Goal: Task Accomplishment & Management: Use online tool/utility

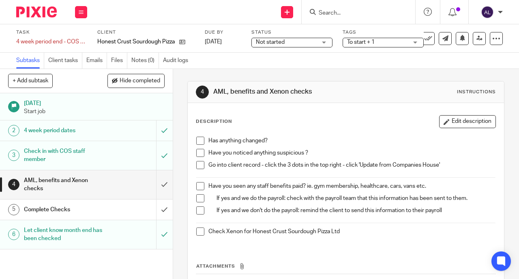
click at [198, 136] on div "Has anything changed? Have you noticed anything suspicious ? Go into client rec…" at bounding box center [345, 189] width 307 height 113
click at [198, 140] on span at bounding box center [200, 141] width 8 height 8
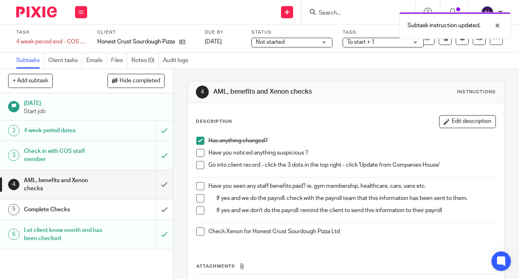
click at [198, 150] on span at bounding box center [200, 153] width 8 height 8
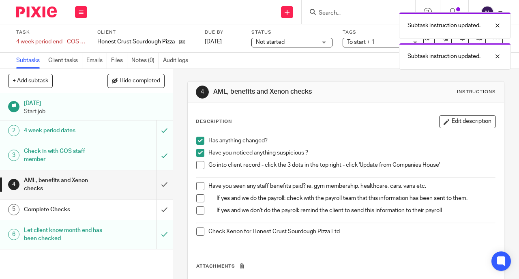
click at [199, 166] on span at bounding box center [200, 165] width 8 height 8
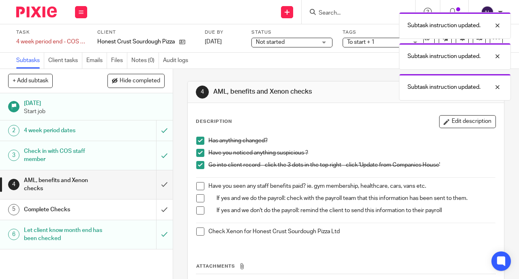
click at [198, 186] on span at bounding box center [200, 186] width 8 height 8
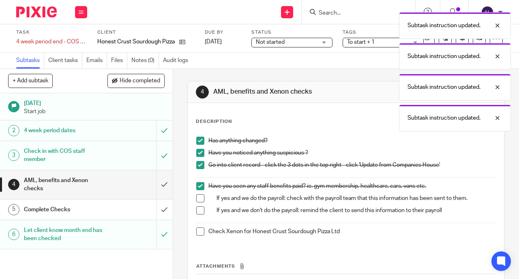
click at [198, 228] on span at bounding box center [200, 232] width 8 height 8
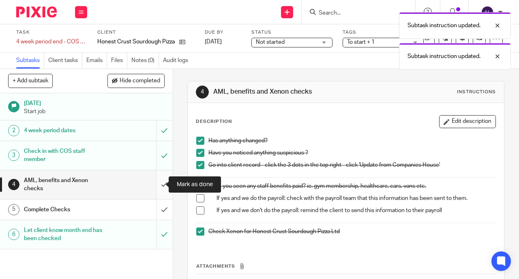
click at [155, 186] on input "submit" at bounding box center [86, 184] width 173 height 29
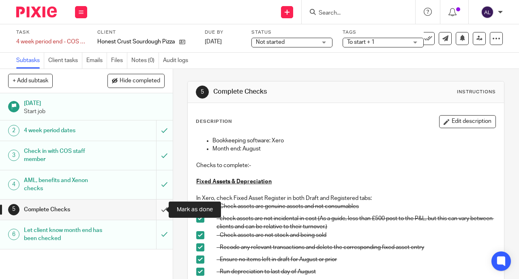
click at [157, 211] on input "submit" at bounding box center [86, 210] width 173 height 20
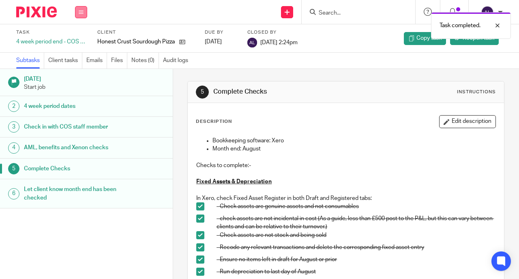
click at [82, 8] on button at bounding box center [81, 12] width 12 height 12
click at [83, 37] on link "Work" at bounding box center [77, 38] width 14 height 6
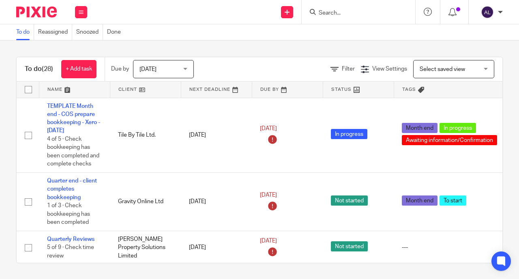
click at [189, 71] on div "[DATE] [DATE]" at bounding box center [163, 69] width 61 height 18
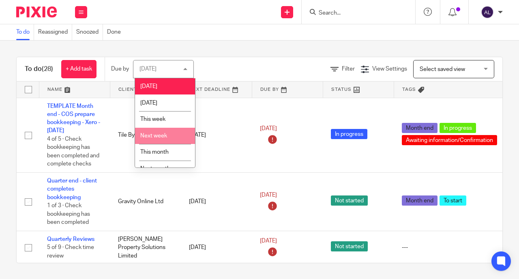
click at [167, 139] on li "Next week" at bounding box center [165, 136] width 60 height 17
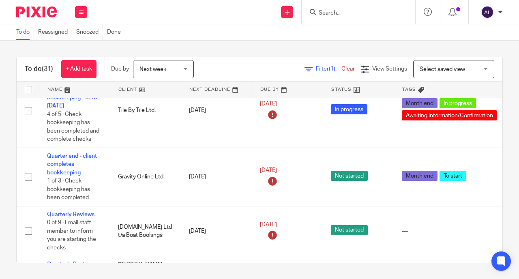
scroll to position [25, 0]
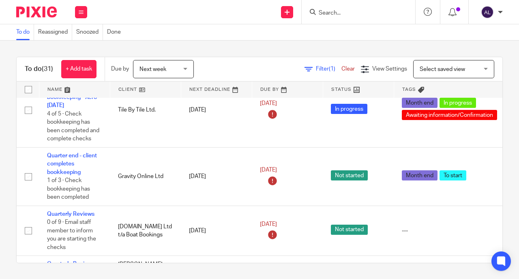
click at [129, 87] on link at bounding box center [145, 90] width 71 height 16
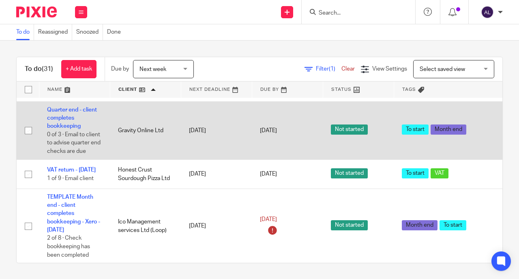
scroll to position [389, 0]
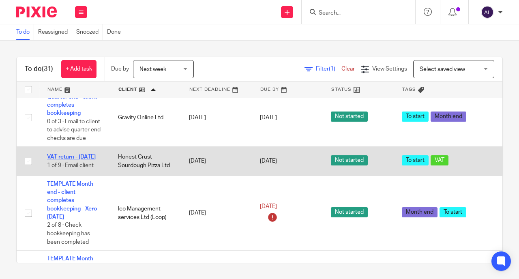
click at [64, 160] on link "VAT return - [DATE]" at bounding box center [71, 157] width 49 height 6
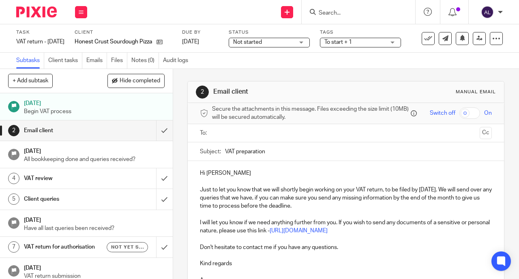
click at [233, 137] on input "text" at bounding box center [346, 133] width 262 height 9
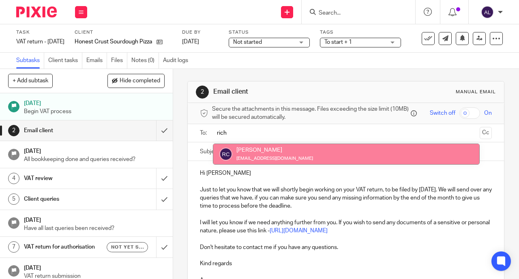
type input "rich"
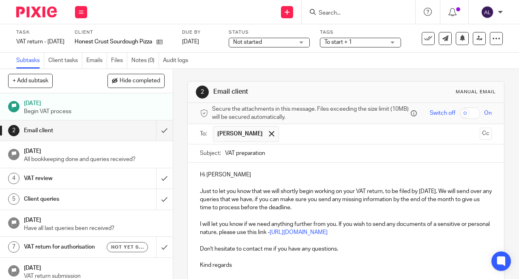
click at [215, 179] on p "Hi [PERSON_NAME]" at bounding box center [346, 175] width 292 height 8
click at [204, 176] on p "Hi [PERSON_NAME]" at bounding box center [346, 175] width 292 height 8
drag, startPoint x: 204, startPoint y: 176, endPoint x: 223, endPoint y: 180, distance: 18.7
click at [223, 179] on p "Hi [PERSON_NAME]" at bounding box center [346, 175] width 292 height 8
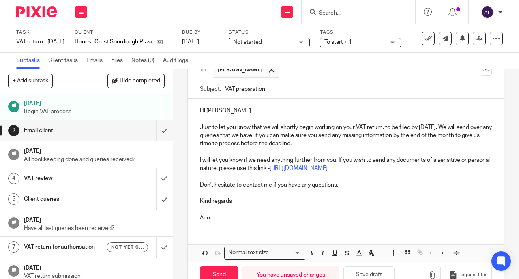
scroll to position [95, 0]
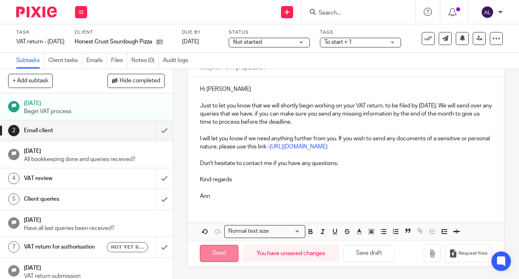
click at [224, 252] on input "Send" at bounding box center [219, 253] width 39 height 17
type input "Sent"
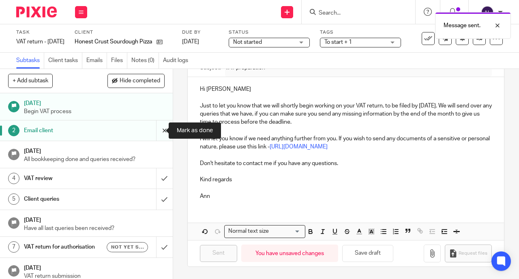
click at [156, 133] on input "submit" at bounding box center [86, 130] width 173 height 20
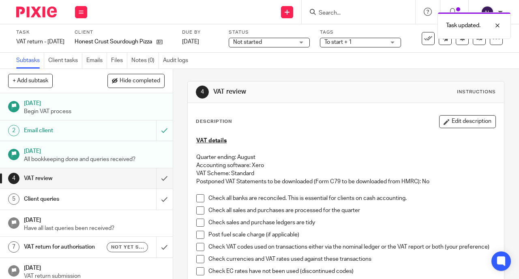
click at [200, 198] on span at bounding box center [200, 198] width 8 height 8
click at [198, 207] on span at bounding box center [200, 210] width 8 height 8
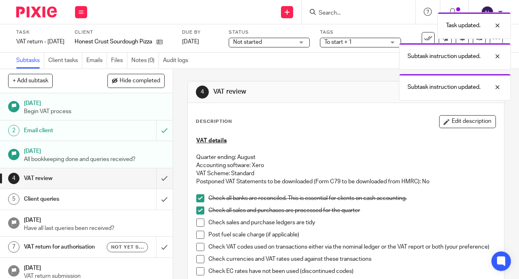
click at [196, 219] on span at bounding box center [200, 223] width 8 height 8
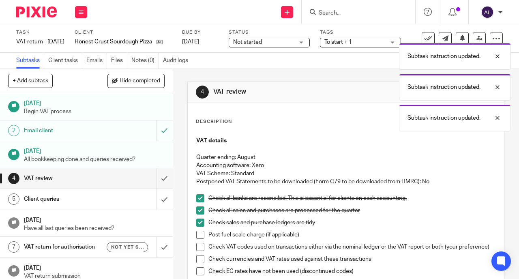
click at [198, 232] on span at bounding box center [200, 235] width 8 height 8
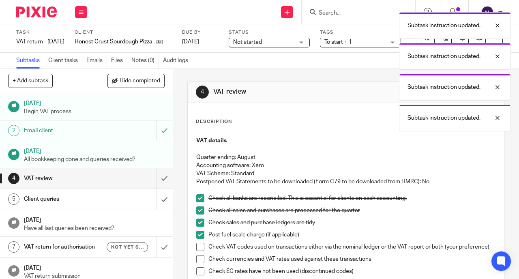
click at [200, 245] on span at bounding box center [200, 247] width 8 height 8
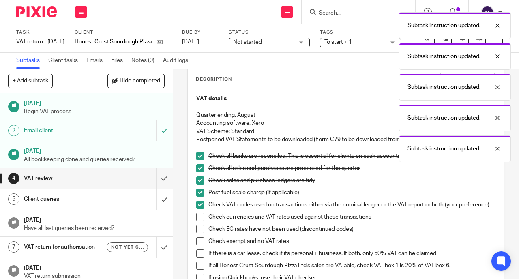
scroll to position [44, 0]
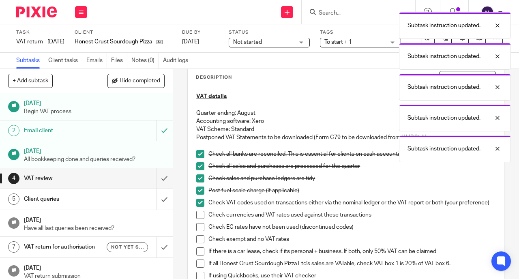
click at [203, 220] on li "Check currencies and VAT rates used against these transactions" at bounding box center [345, 217] width 299 height 12
click at [201, 231] on span at bounding box center [200, 227] width 8 height 8
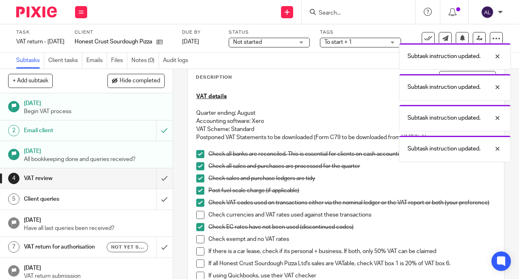
click at [201, 218] on span at bounding box center [200, 215] width 8 height 8
click at [198, 241] on span at bounding box center [200, 239] width 8 height 8
click at [198, 252] on span at bounding box center [200, 251] width 8 height 8
